Goal: Use online tool/utility: Utilize a website feature to perform a specific function

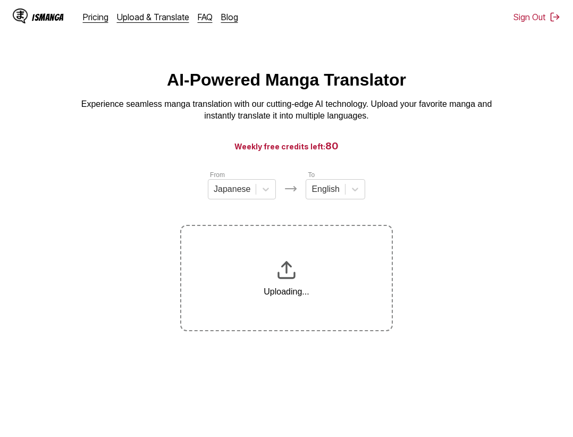
click at [482, 336] on main "AI-Powered Manga Translator Experience seamless manga translation with our cutt…" at bounding box center [286, 266] width 573 height 393
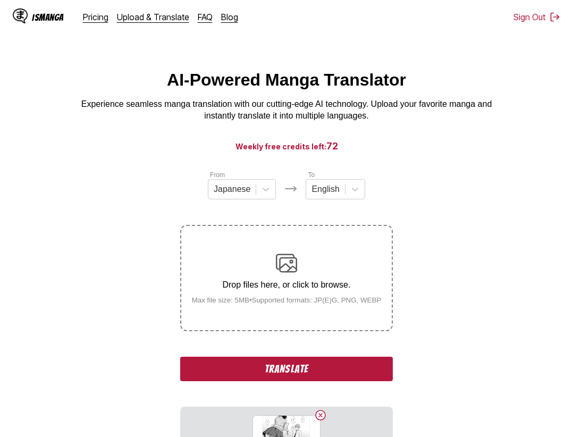
scroll to position [11, 0]
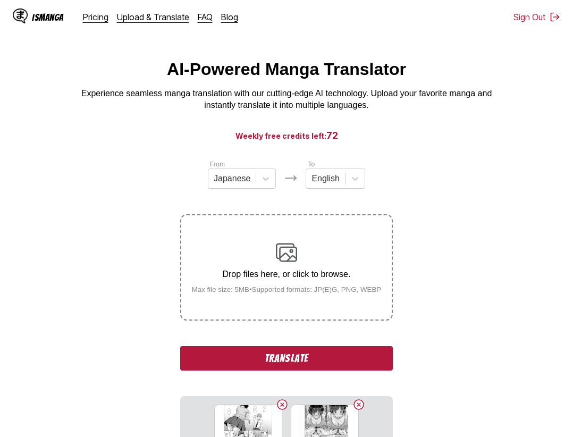
click at [296, 365] on button "Translate" at bounding box center [286, 358] width 213 height 24
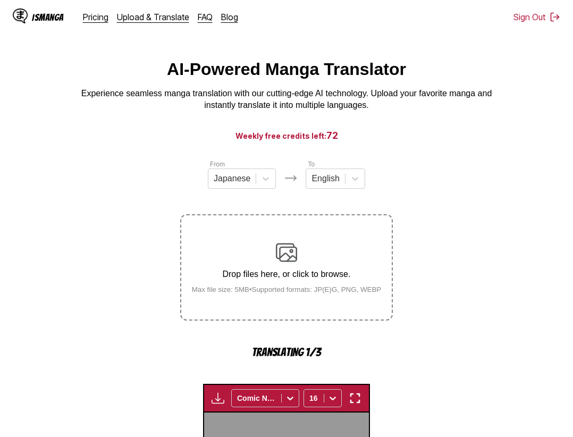
scroll to position [327, 0]
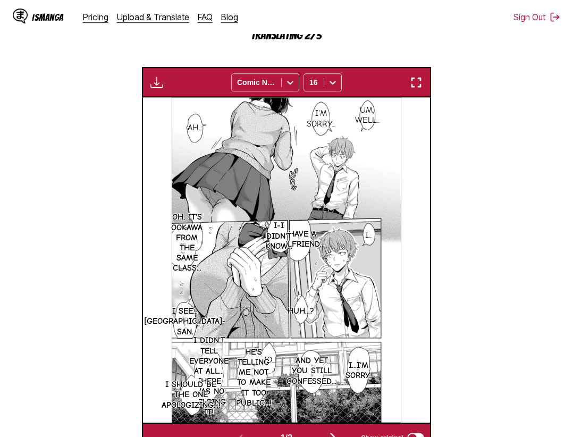
click at [414, 77] on button "button" at bounding box center [415, 82] width 19 height 14
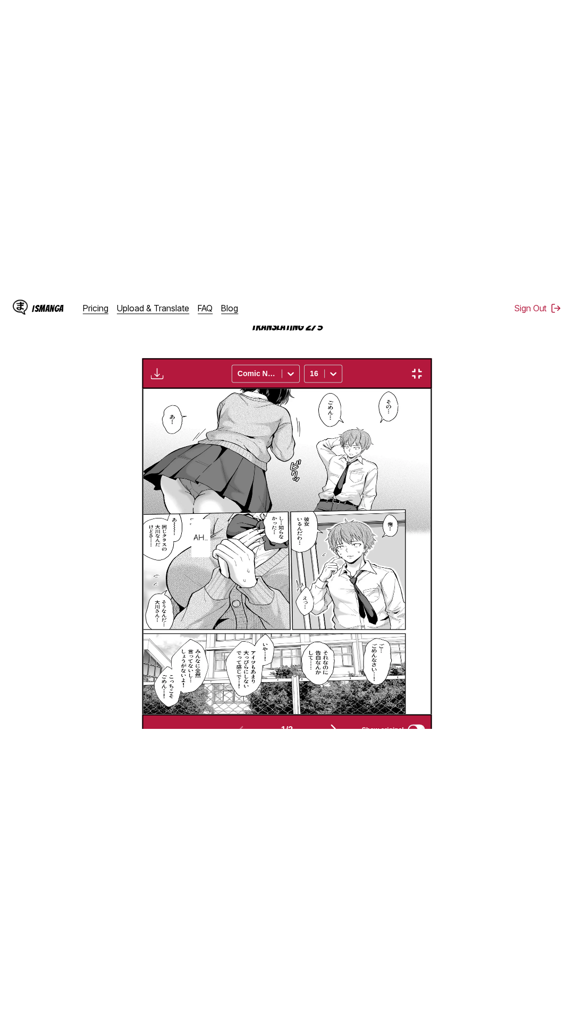
scroll to position [67, 0]
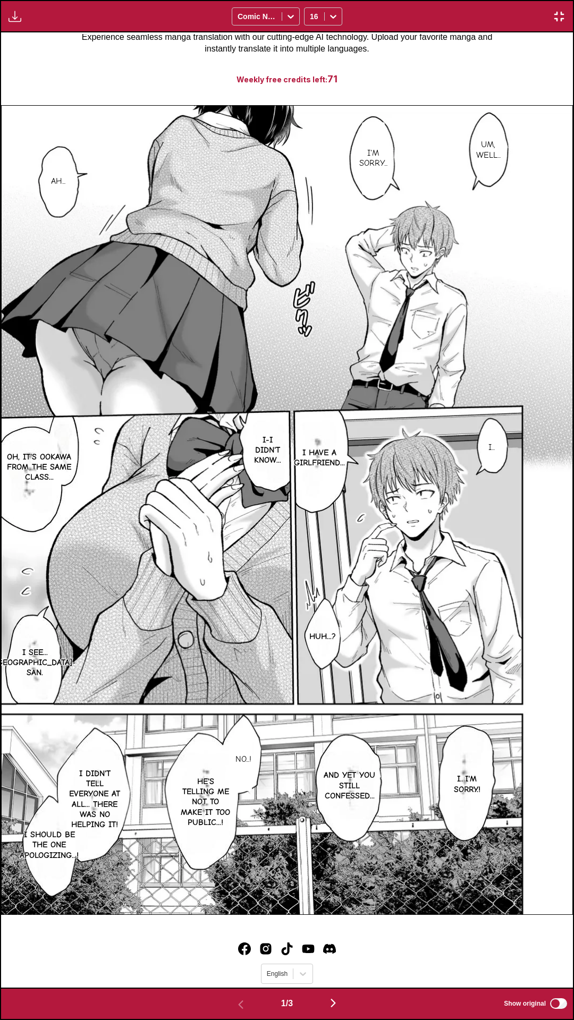
click at [385, 0] on div "Waiting for translations to be done... Comic Neue 16" at bounding box center [287, 16] width 574 height 32
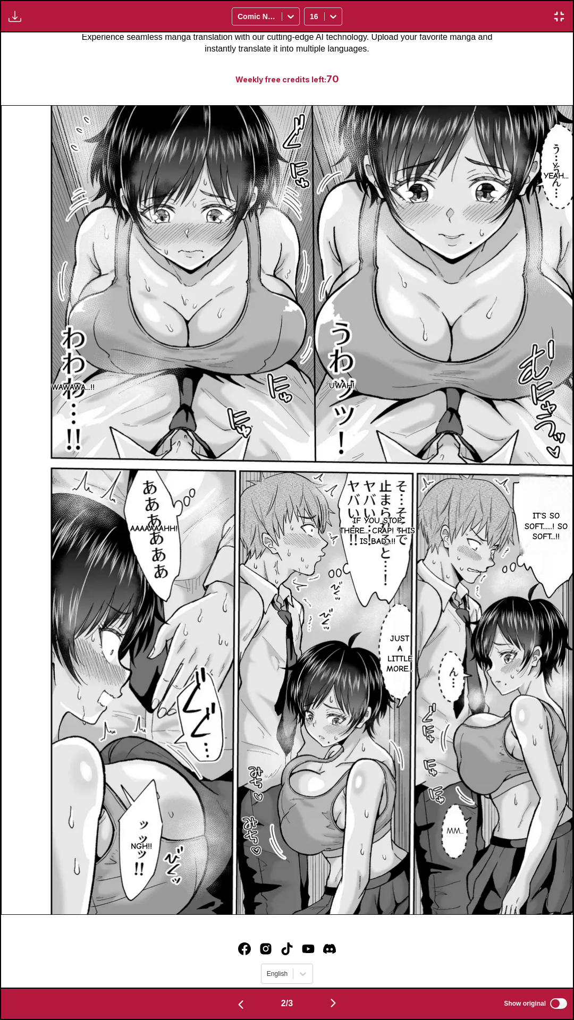
scroll to position [0, 1143]
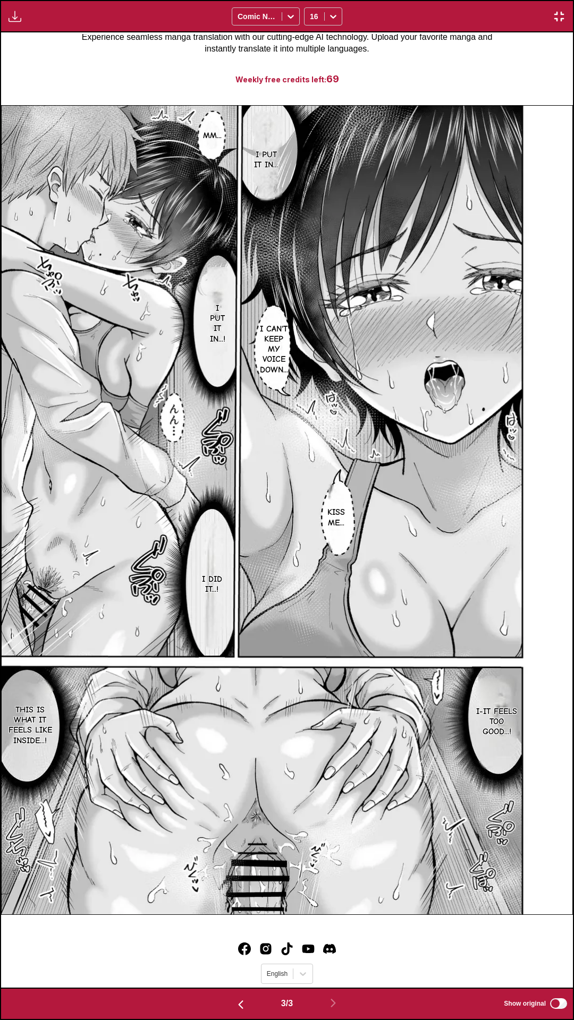
click at [399, 0] on div "Download Panel Download All Comic Neue 16" at bounding box center [287, 16] width 574 height 32
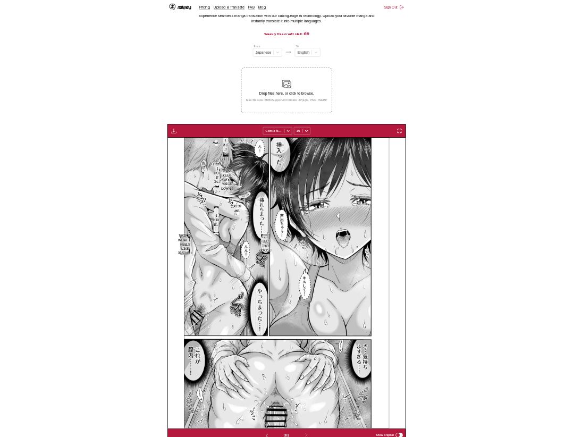
scroll to position [0, 574]
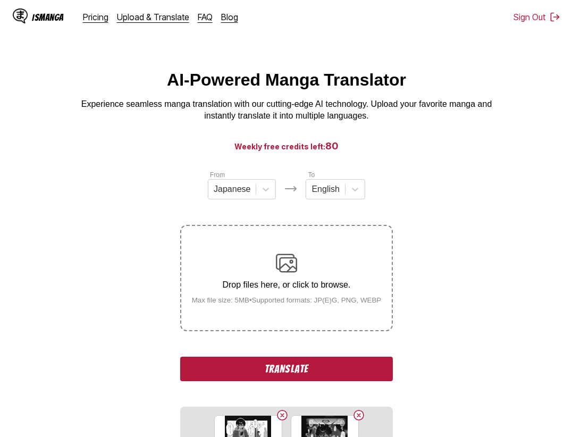
click at [296, 377] on button "Translate" at bounding box center [286, 369] width 213 height 24
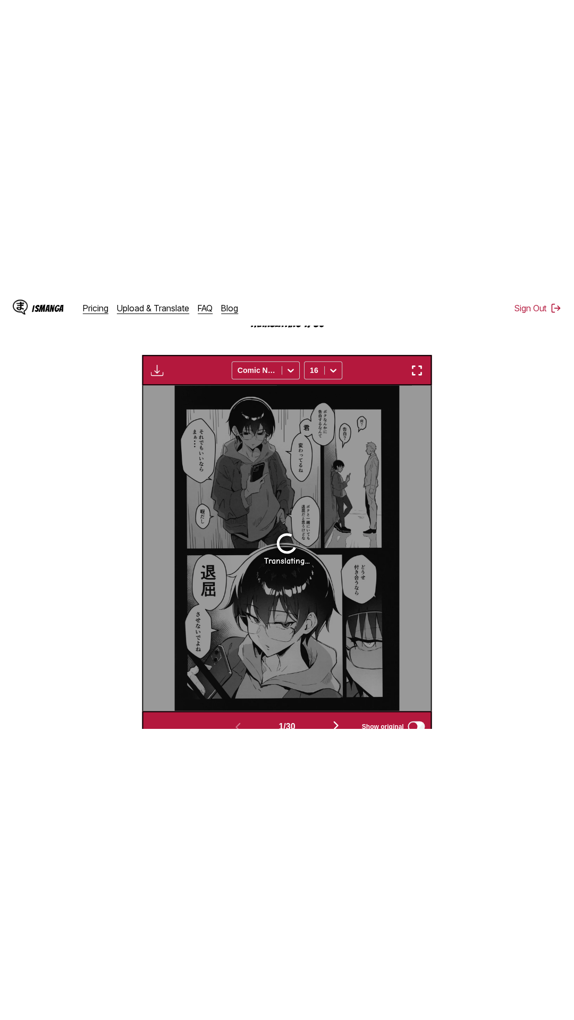
scroll to position [60, 0]
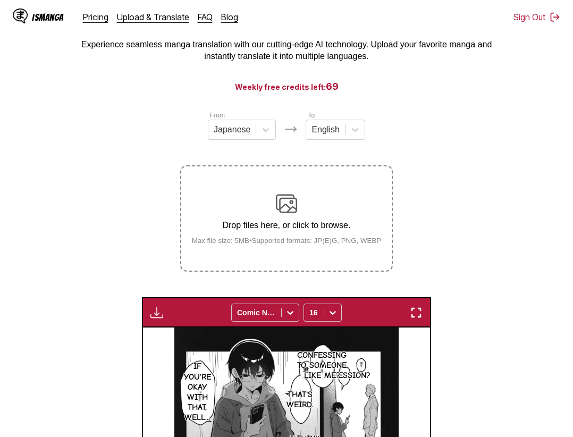
click at [412, 309] on img "button" at bounding box center [416, 312] width 13 height 13
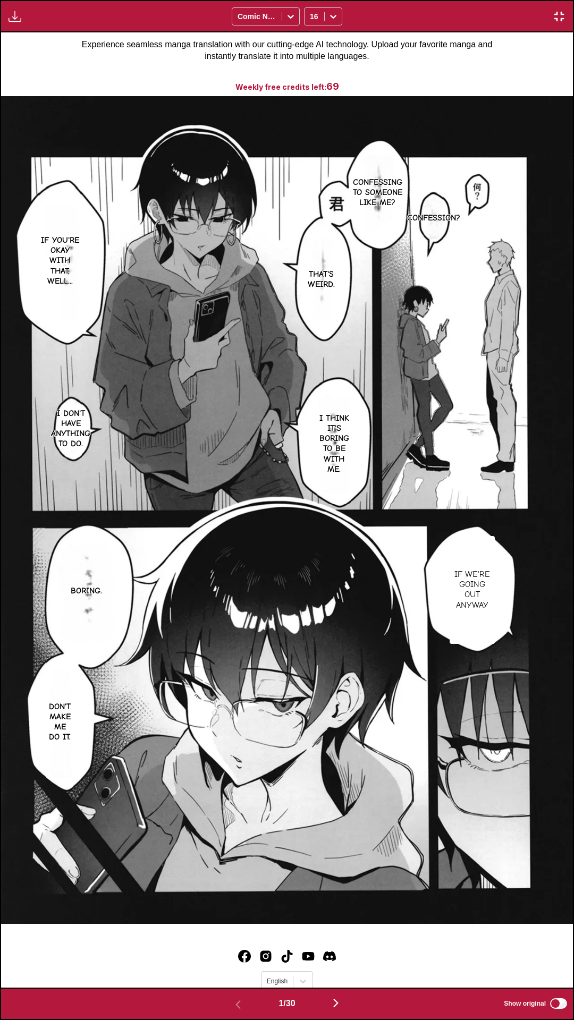
click at [392, 0] on div "Download Panel Download All Comic Neue 16" at bounding box center [287, 16] width 574 height 32
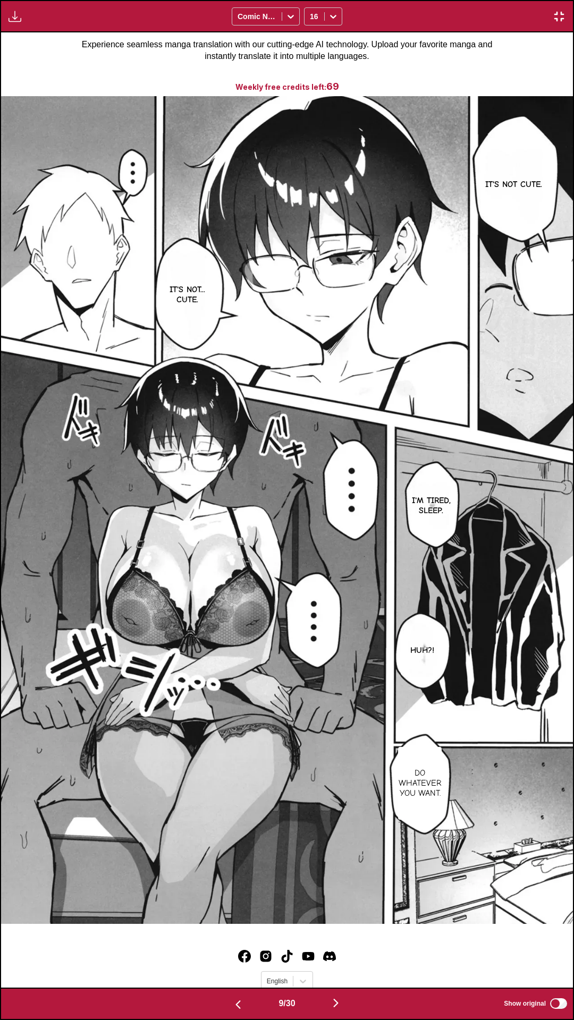
scroll to position [0, 4574]
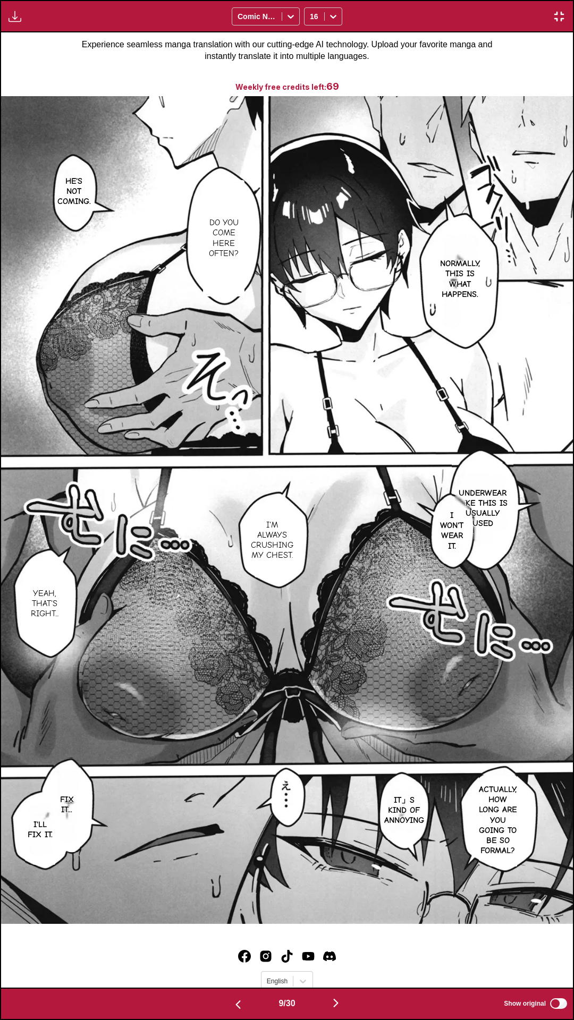
click at [470, 0] on div "Download Panel Download All Comic Neue 16" at bounding box center [287, 16] width 574 height 32
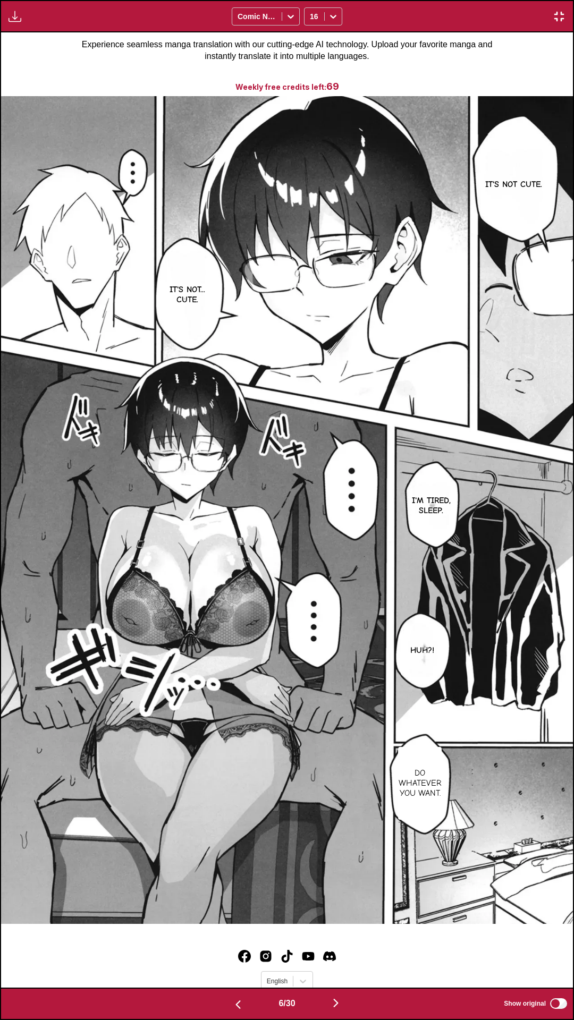
scroll to position [0, 0]
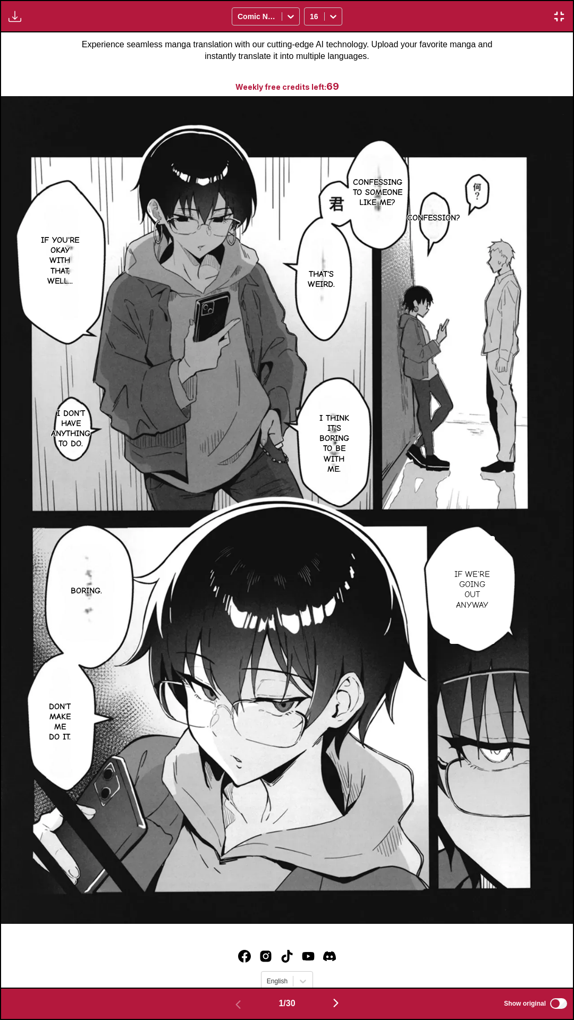
click at [424, 0] on div "Download Panel Download All Comic Neue 16" at bounding box center [287, 16] width 574 height 32
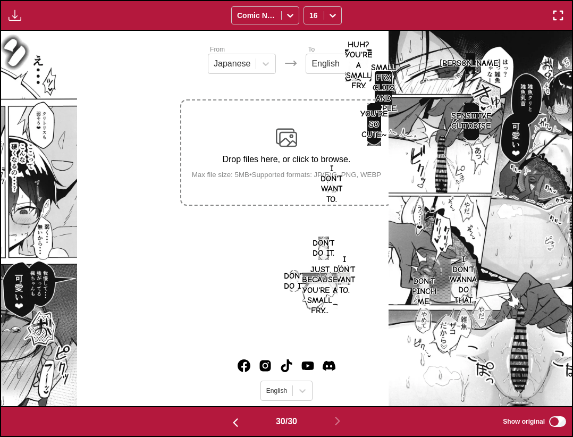
scroll to position [135, 0]
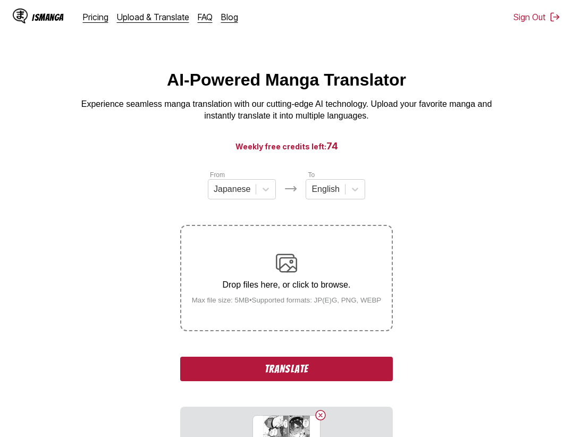
click at [306, 361] on button "Translate" at bounding box center [286, 369] width 213 height 24
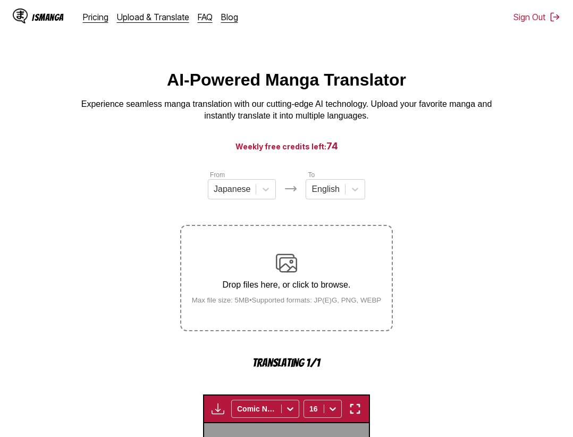
scroll to position [327, 0]
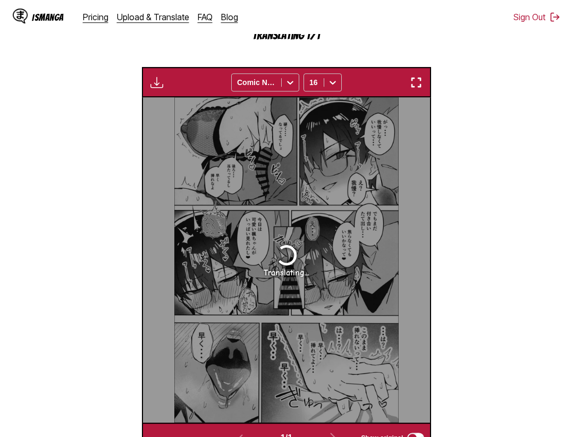
click at [419, 87] on img "button" at bounding box center [416, 82] width 13 height 13
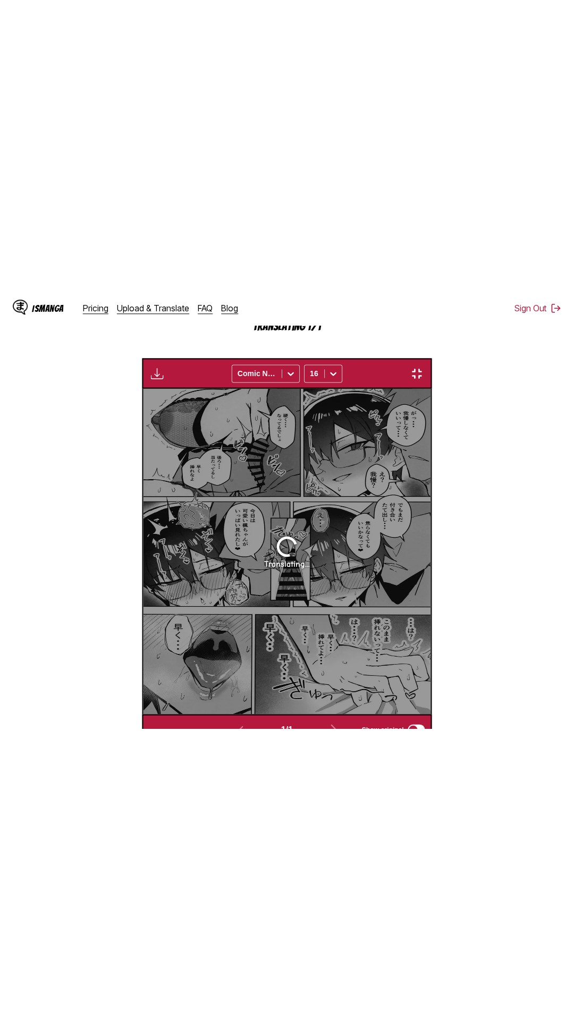
scroll to position [67, 0]
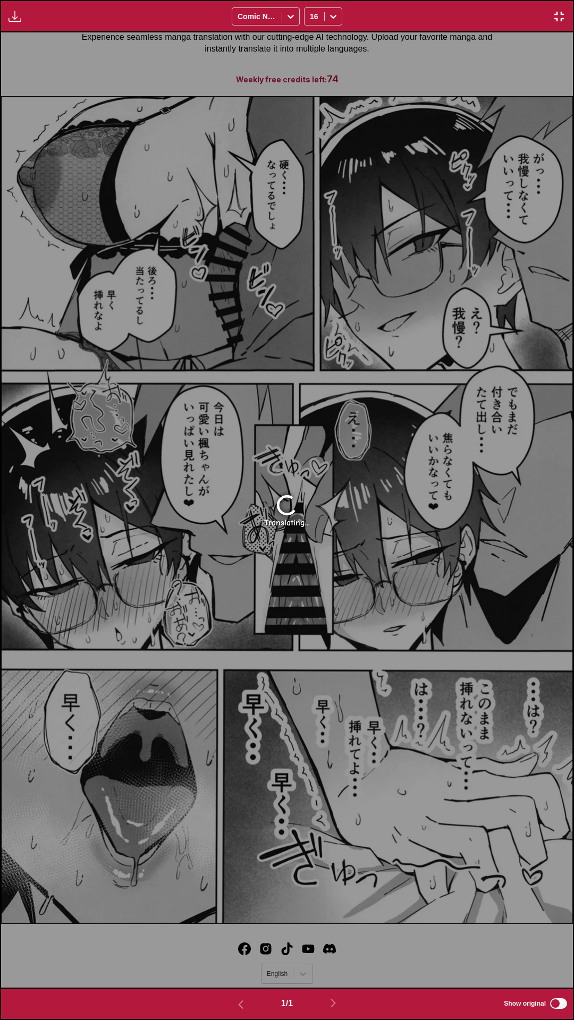
click at [446, 0] on div "Waiting for translations to be done... Comic Neue 16" at bounding box center [287, 16] width 574 height 32
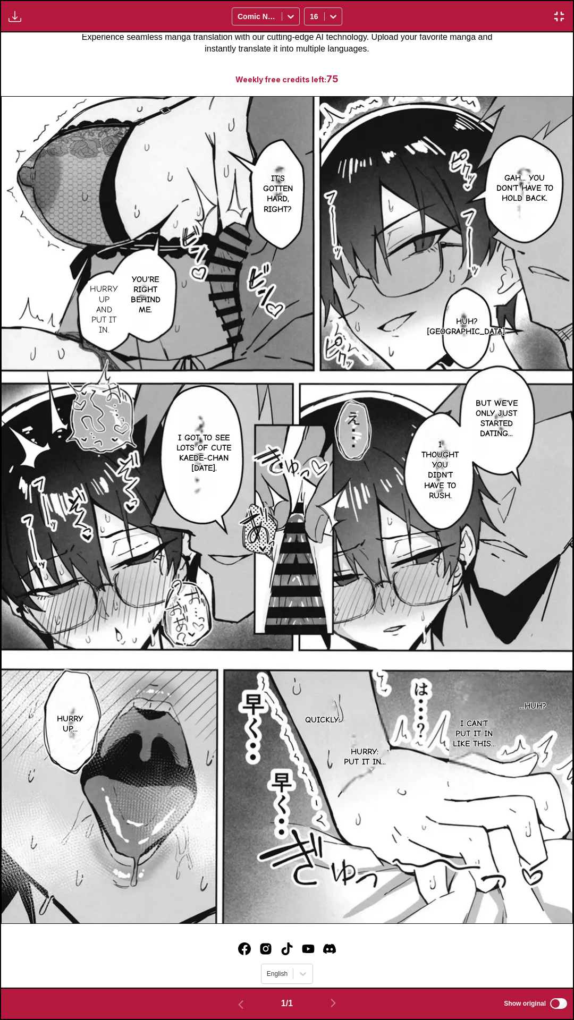
click at [440, 0] on div "Download Panel Download All Comic Neue 16" at bounding box center [287, 16] width 574 height 32
click at [572, 12] on div "Download Panel Download All Comic Neue 16" at bounding box center [287, 16] width 574 height 32
click at [562, 18] on img "button" at bounding box center [559, 16] width 13 height 13
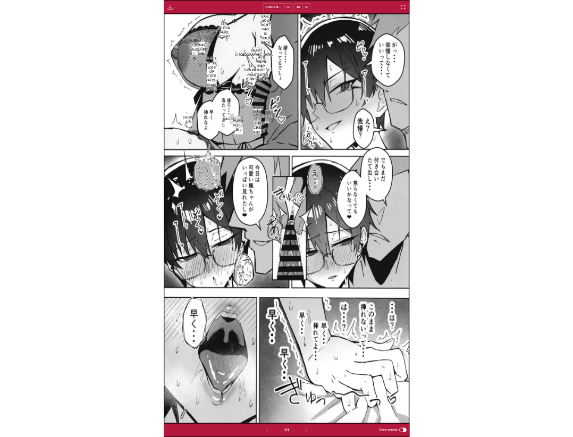
scroll to position [277, 0]
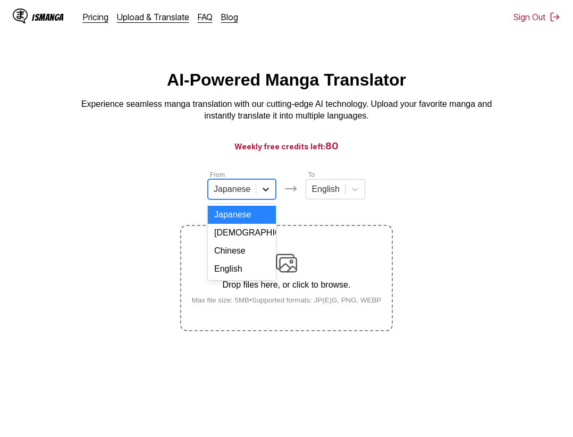
click at [274, 196] on div "Japanese" at bounding box center [242, 189] width 68 height 20
click at [247, 257] on div "Chinese" at bounding box center [242, 251] width 68 height 18
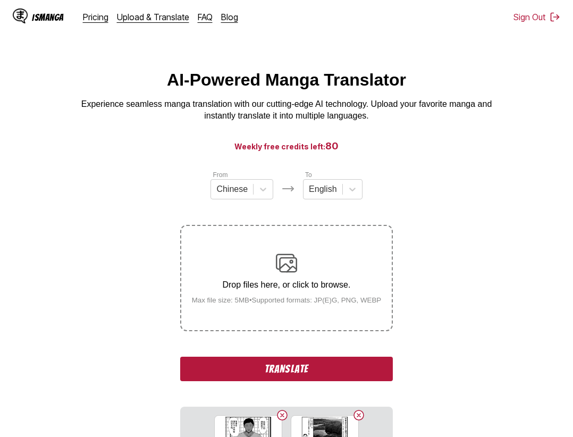
click at [317, 379] on button "Translate" at bounding box center [286, 369] width 213 height 24
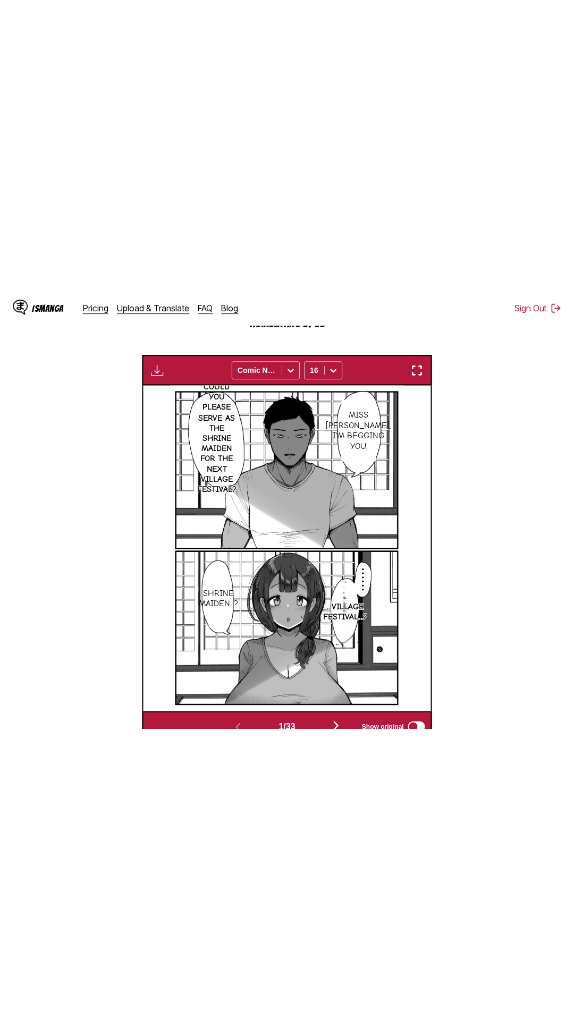
scroll to position [60, 0]
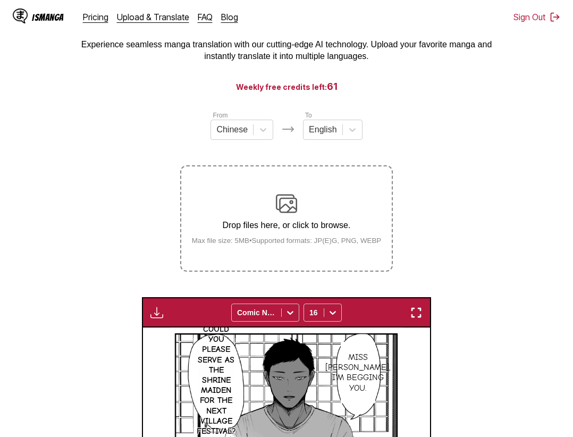
click at [416, 315] on img "button" at bounding box center [416, 312] width 13 height 13
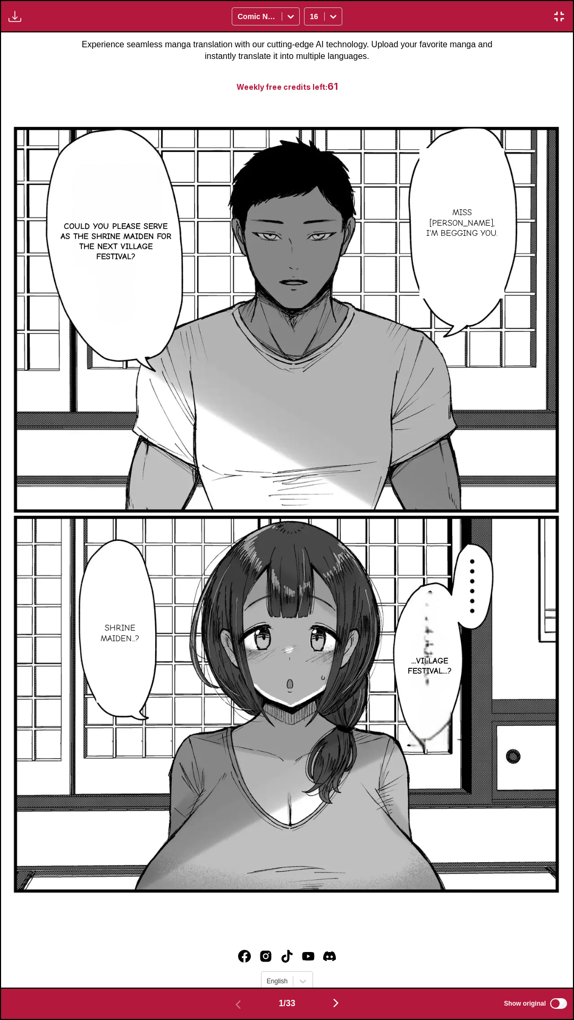
click at [442, 0] on div "Download Panel Download All Comic Neue 16" at bounding box center [287, 16] width 574 height 32
click at [467, 0] on div "Download Panel Download All Comic Neue 16" at bounding box center [287, 16] width 574 height 32
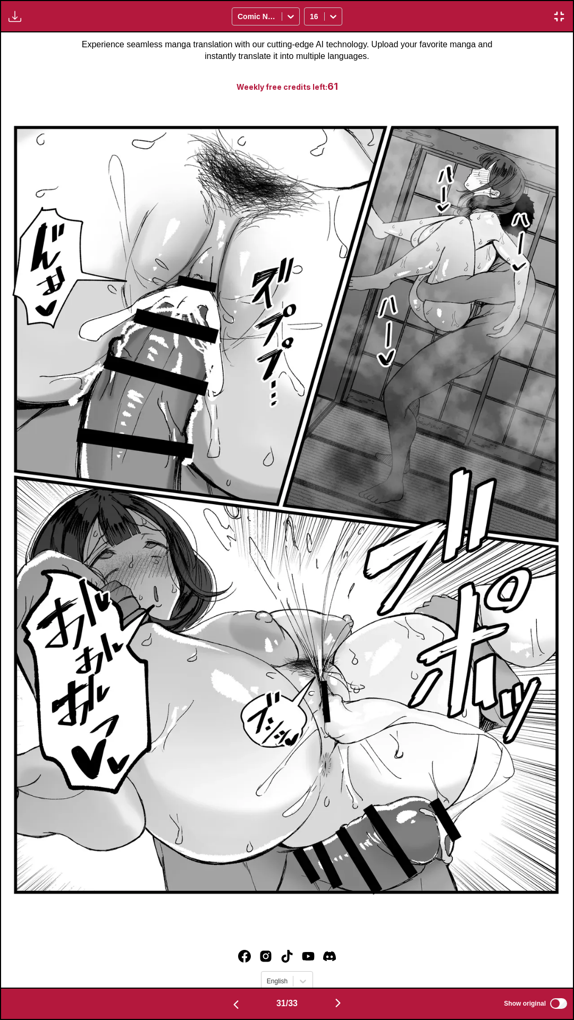
scroll to position [0, 0]
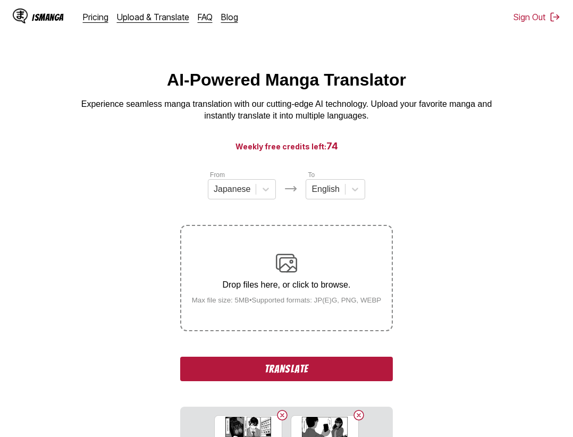
click at [335, 367] on button "Translate" at bounding box center [286, 369] width 213 height 24
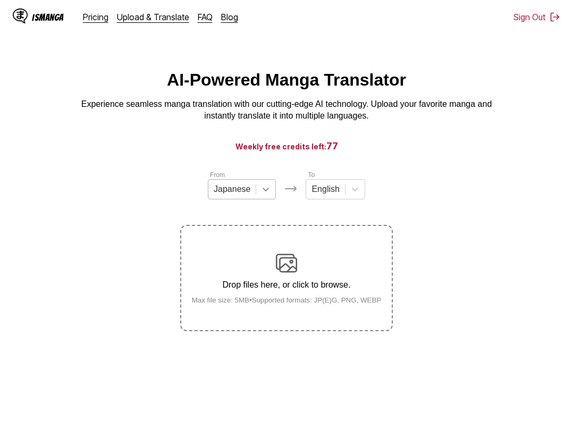
click at [272, 192] on div at bounding box center [265, 189] width 19 height 19
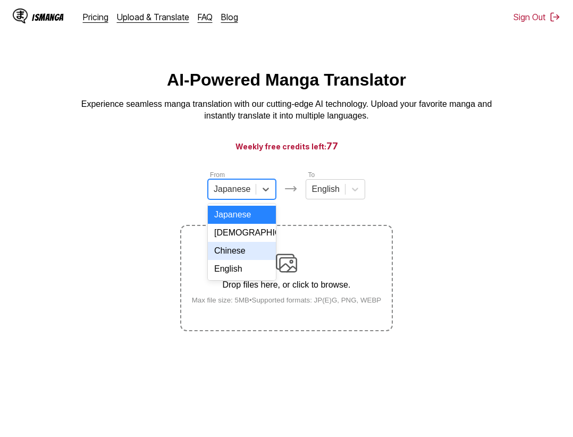
click at [252, 260] on div "Chinese" at bounding box center [242, 251] width 68 height 18
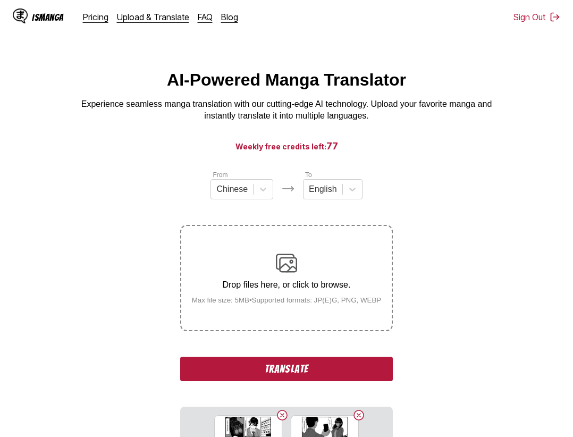
click at [368, 362] on button "Translate" at bounding box center [286, 369] width 213 height 24
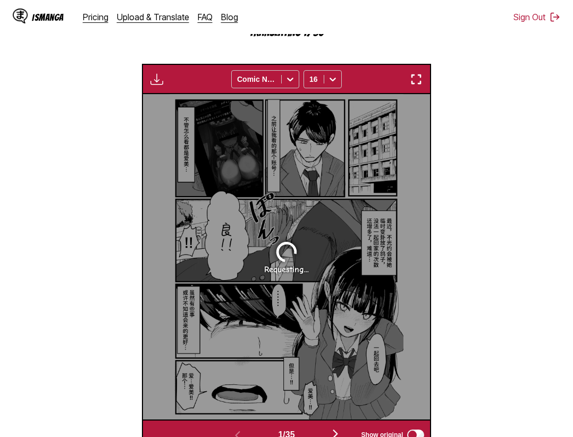
scroll to position [114, 0]
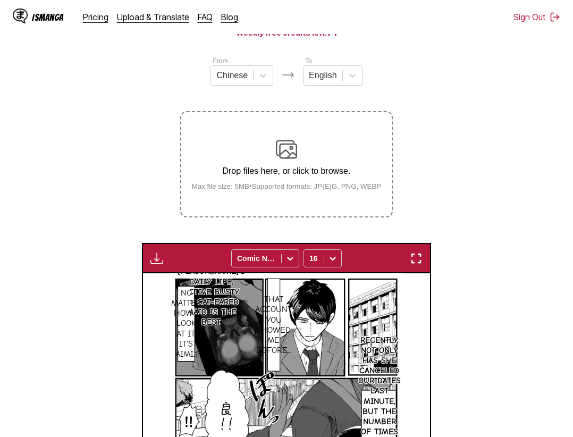
click at [421, 261] on img "button" at bounding box center [416, 258] width 13 height 13
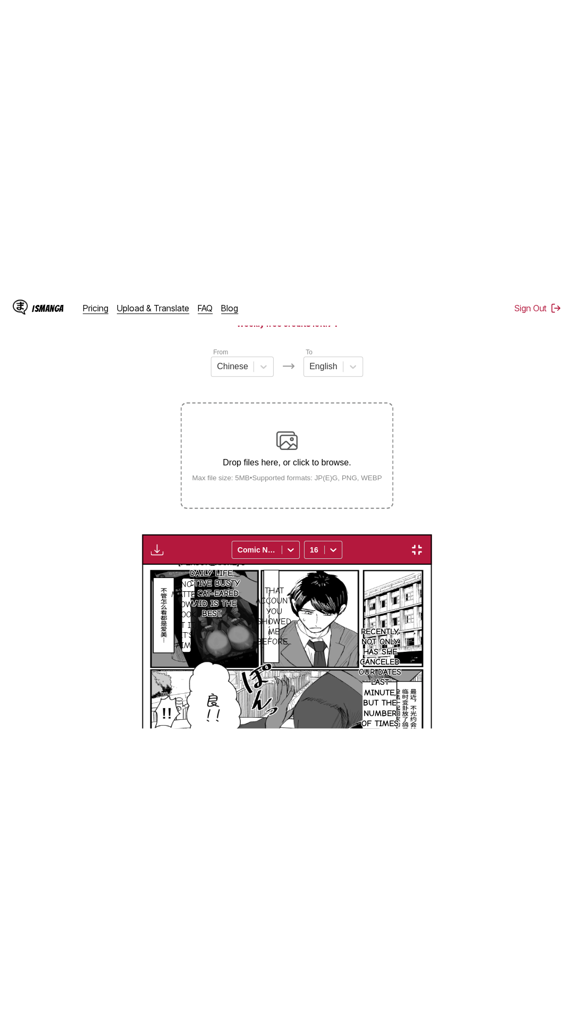
scroll to position [67, 0]
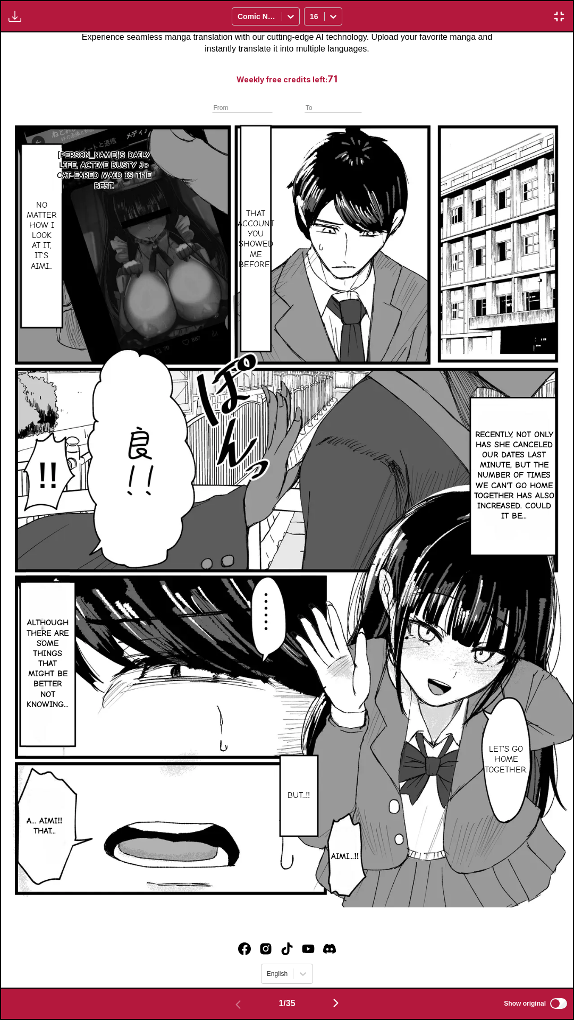
click at [441, 0] on div "Download Panel Download All Comic Neue 16" at bounding box center [287, 16] width 574 height 32
click at [474, 0] on div "Download Panel Download All Comic Neue 16" at bounding box center [287, 16] width 574 height 32
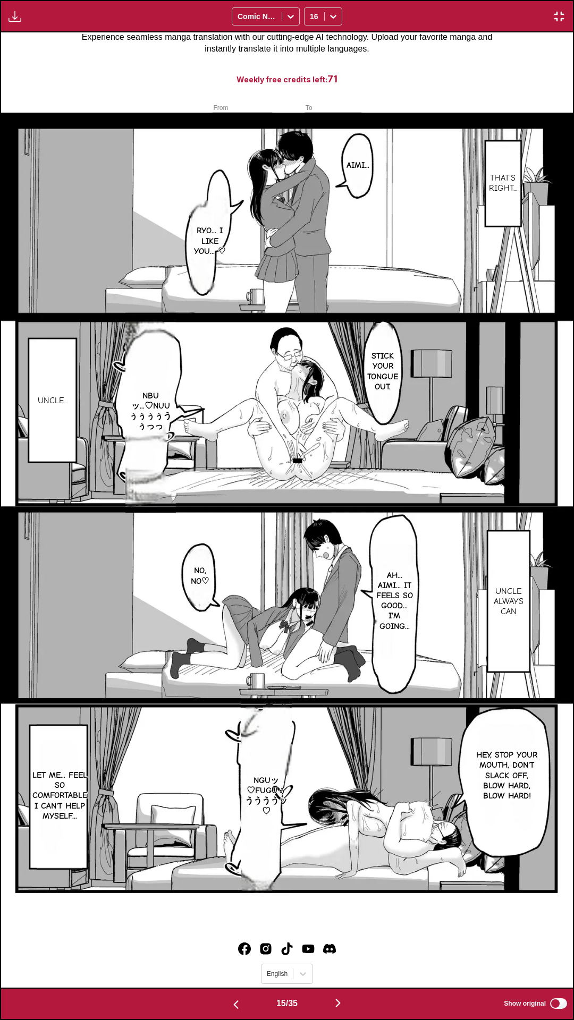
scroll to position [0, 8576]
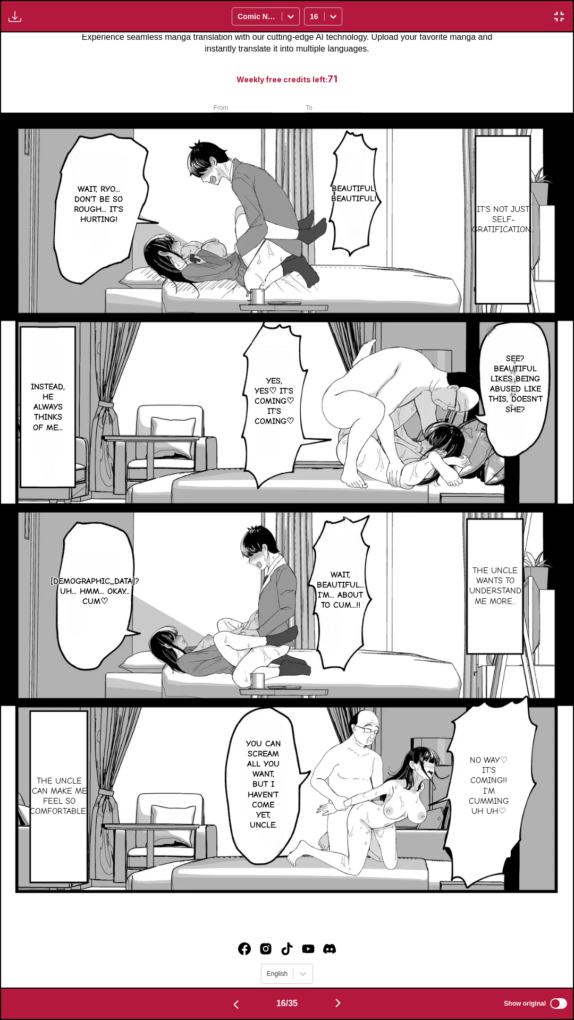
click at [560, 436] on label "Show original" at bounding box center [536, 1004] width 65 height 14
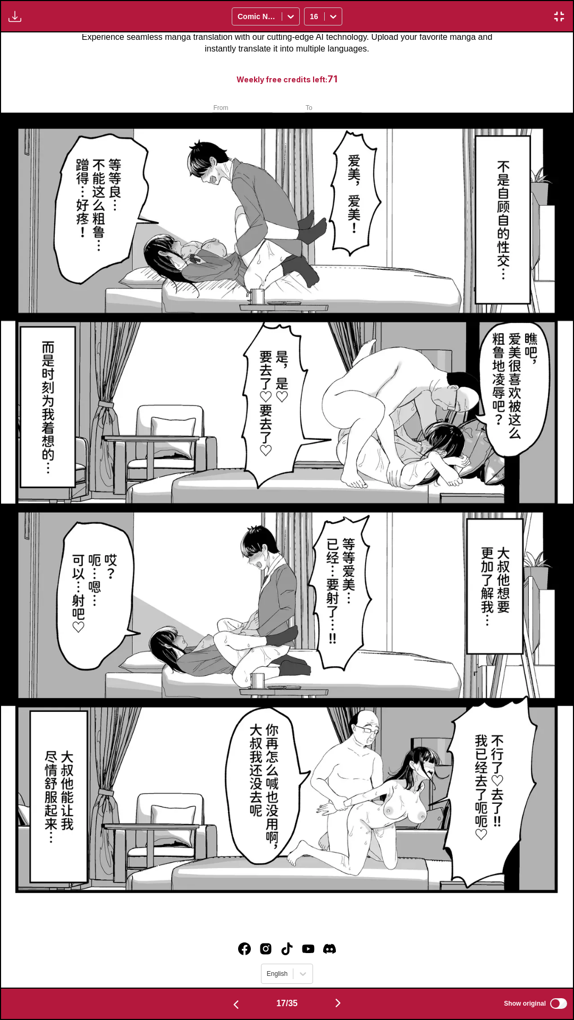
scroll to position [0, 9148]
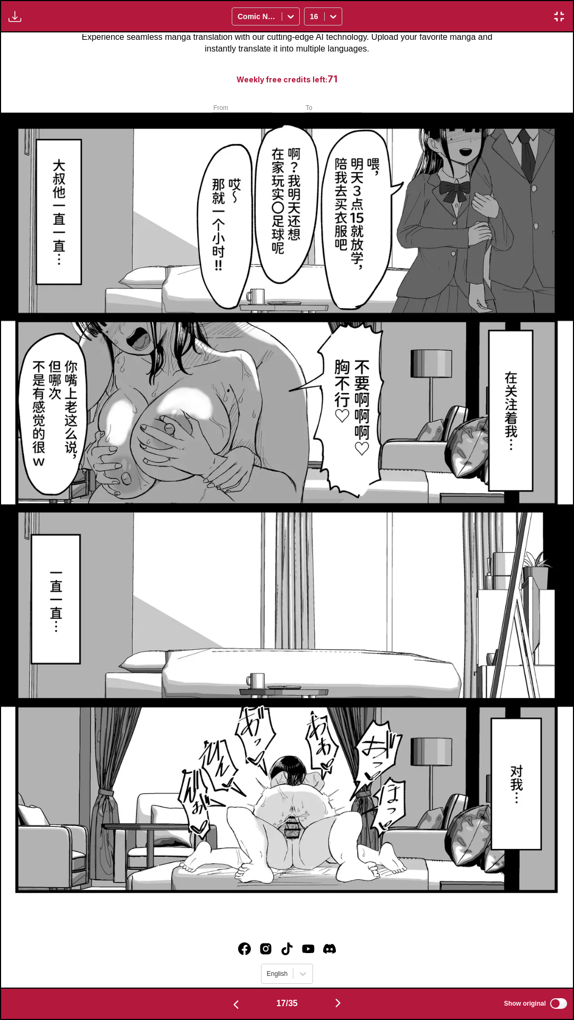
click at [560, 436] on label "Show original" at bounding box center [536, 1004] width 65 height 14
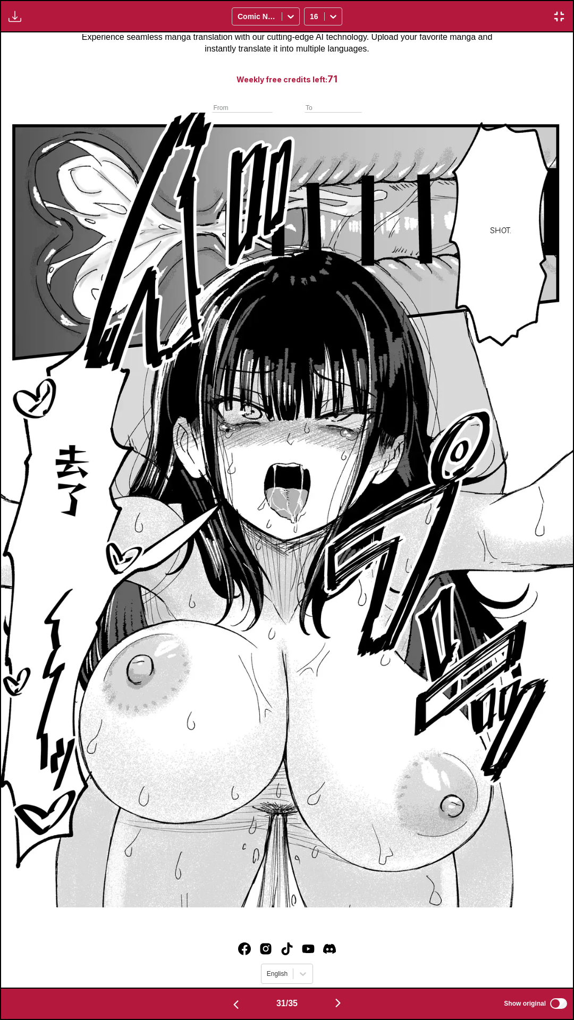
scroll to position [0, 0]
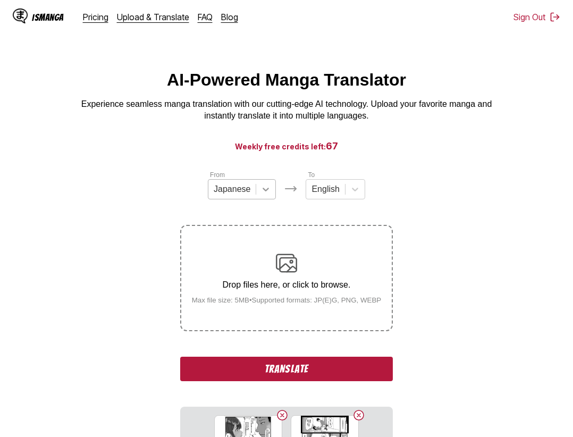
click at [267, 191] on icon at bounding box center [265, 189] width 11 height 11
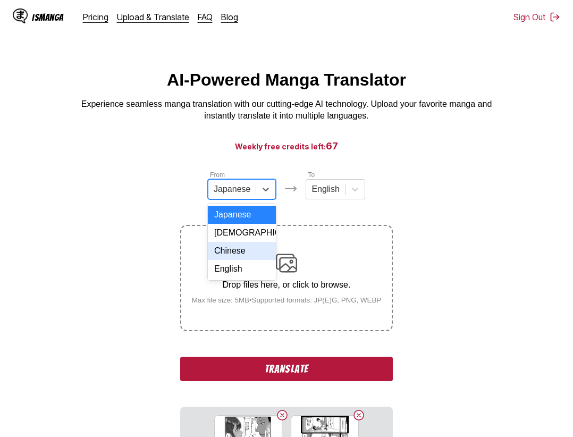
click at [241, 257] on div "Chinese" at bounding box center [242, 251] width 68 height 18
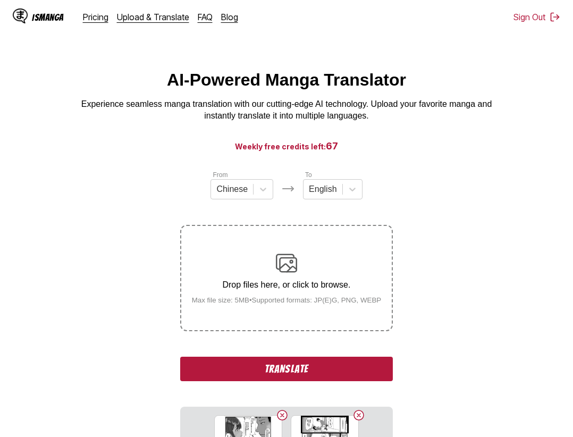
drag, startPoint x: 343, startPoint y: 363, endPoint x: 401, endPoint y: 359, distance: 58.1
click at [344, 363] on button "Translate" at bounding box center [286, 369] width 213 height 24
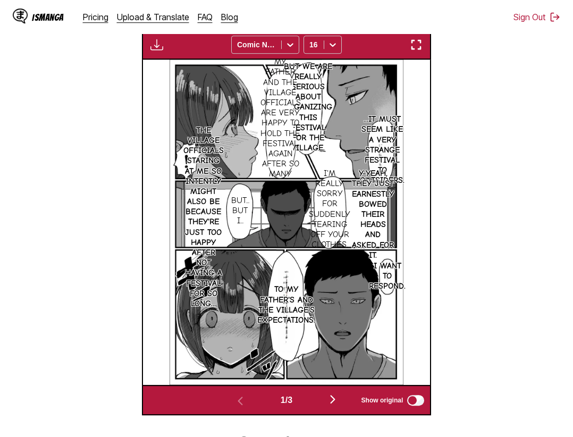
scroll to position [273, 0]
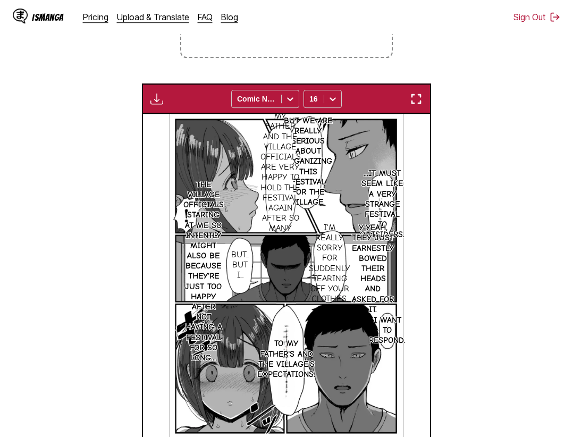
click at [424, 108] on div "Download Panel Download All Comic Neue 16" at bounding box center [287, 98] width 290 height 30
click at [422, 104] on img "button" at bounding box center [416, 98] width 13 height 13
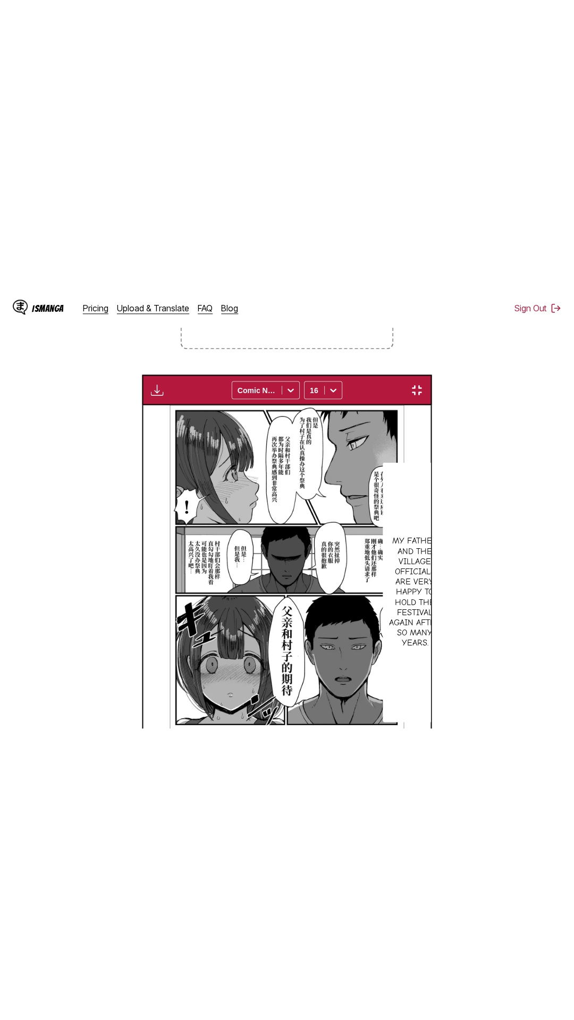
scroll to position [67, 0]
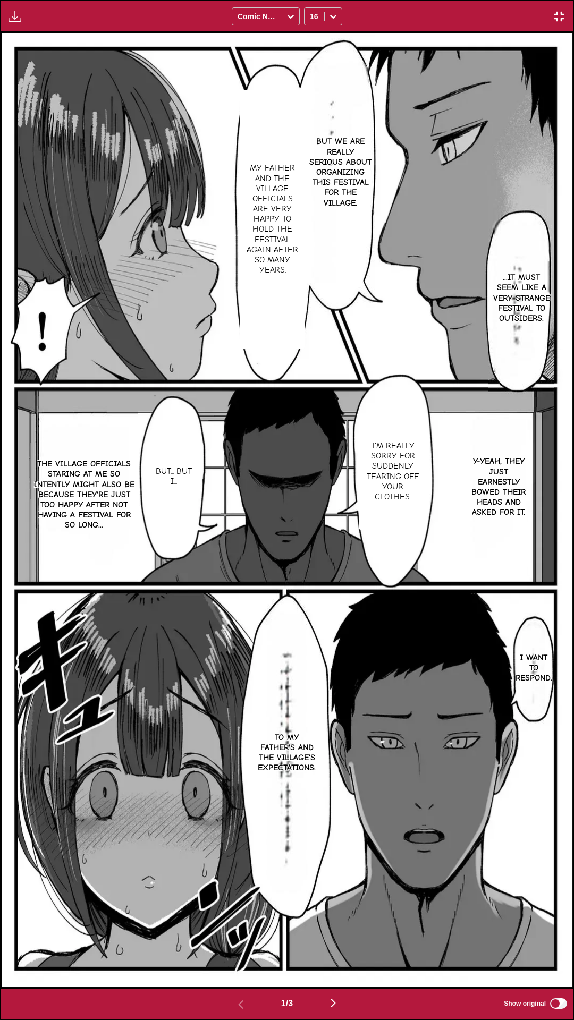
click at [423, 0] on div "Download Panel Download All Comic Neue 16" at bounding box center [287, 16] width 574 height 32
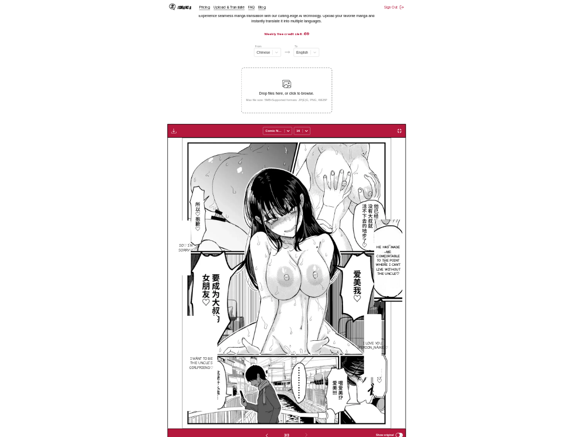
scroll to position [0, 574]
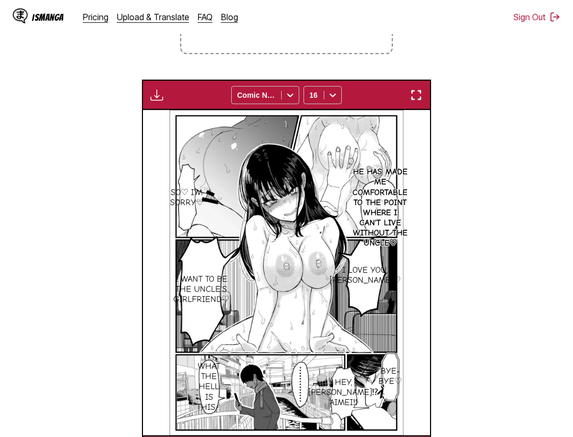
click at [416, 101] on img "button" at bounding box center [416, 95] width 13 height 13
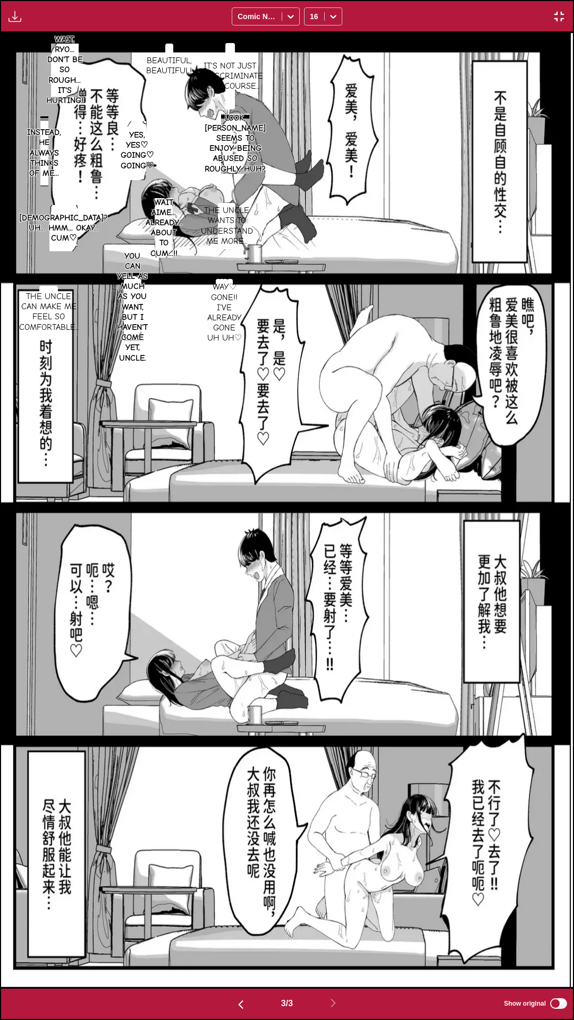
scroll to position [0, 1143]
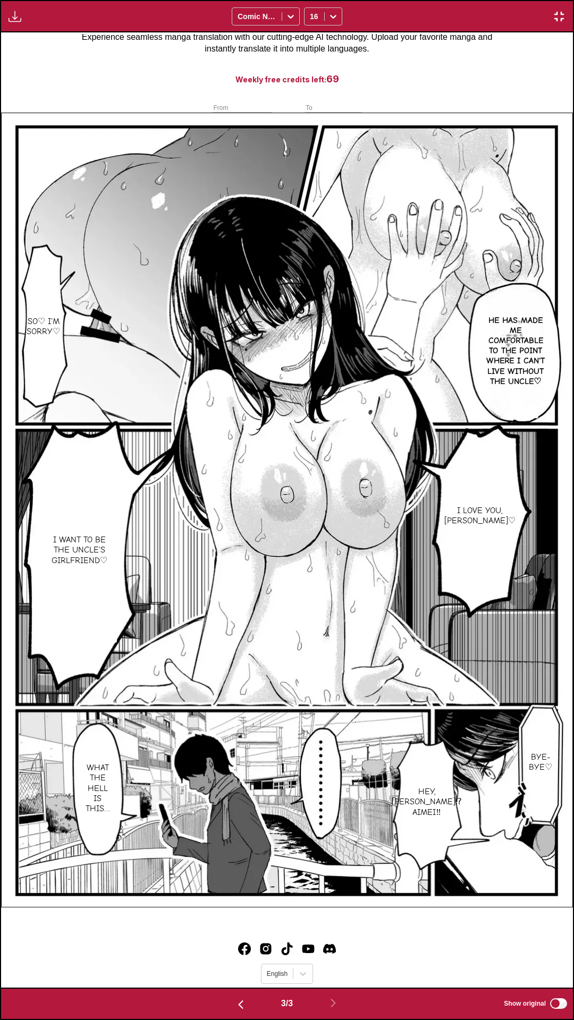
click at [445, 0] on div "Download Panel Download All Comic Neue 16" at bounding box center [287, 16] width 574 height 32
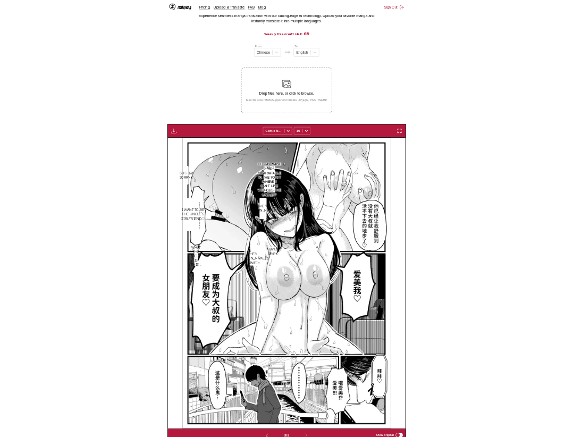
scroll to position [0, 574]
